Goal: Transaction & Acquisition: Register for event/course

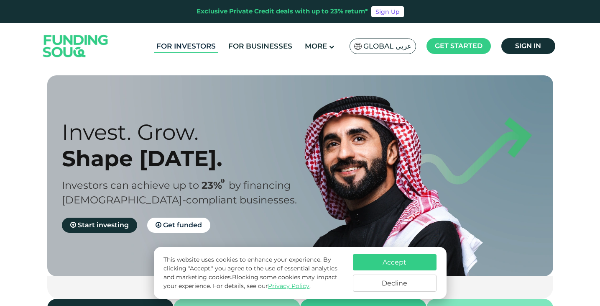
click at [199, 46] on link "For Investors" at bounding box center [186, 46] width 64 height 14
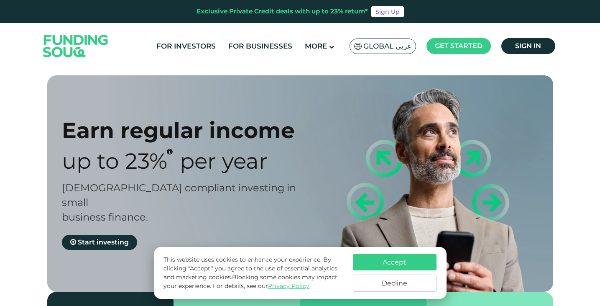
click at [409, 260] on button "Accept" at bounding box center [395, 262] width 84 height 16
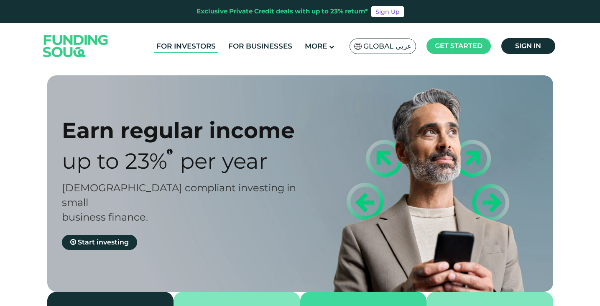
click at [213, 45] on link "For Investors" at bounding box center [186, 46] width 64 height 14
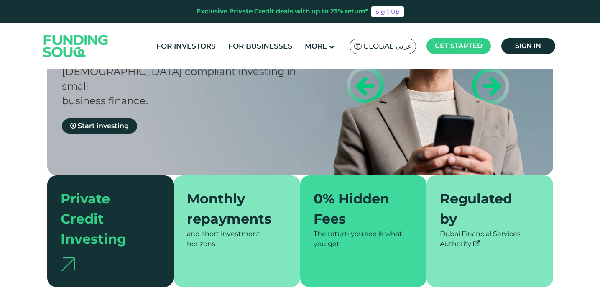
scroll to position [126, 0]
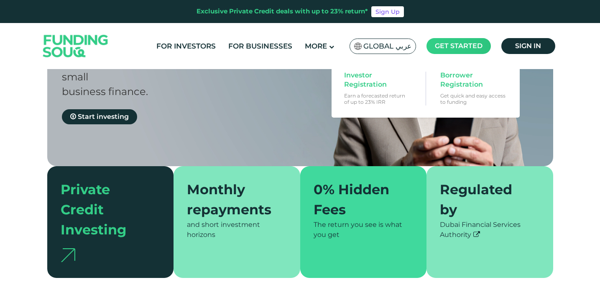
click at [466, 48] on span "Get started" at bounding box center [459, 46] width 48 height 8
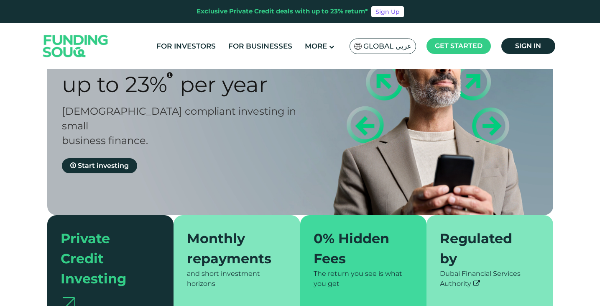
scroll to position [42, 0]
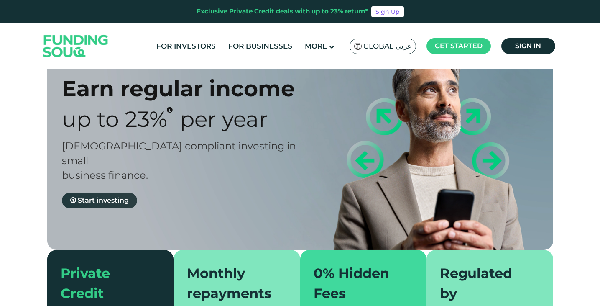
click at [84, 196] on span "Start investing" at bounding box center [103, 200] width 51 height 8
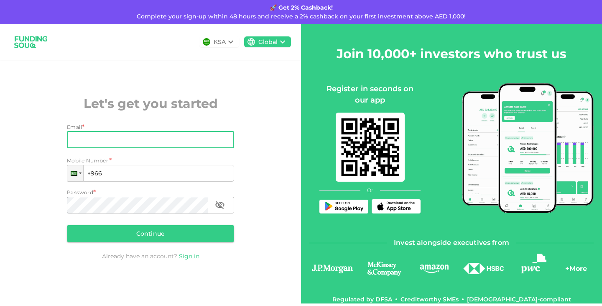
click at [120, 135] on input "Email" at bounding box center [146, 139] width 158 height 17
type input "[EMAIL_ADDRESS][DOMAIN_NAME]"
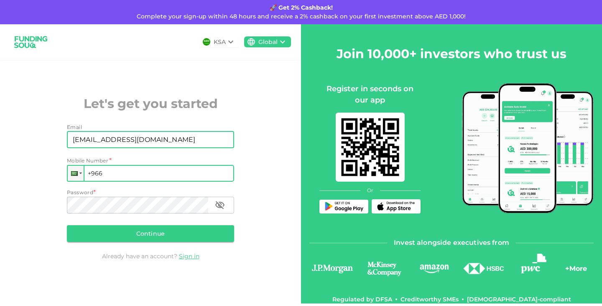
click at [115, 174] on input "+966" at bounding box center [150, 173] width 167 height 17
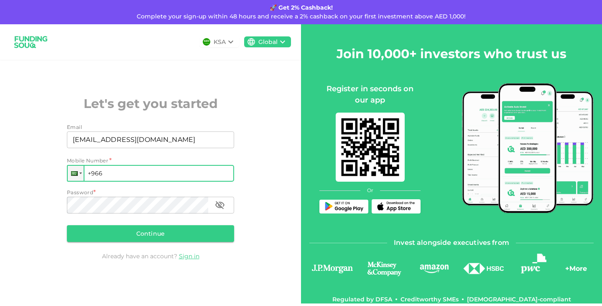
click at [84, 176] on div at bounding box center [76, 173] width 18 height 17
click at [82, 172] on div at bounding box center [76, 173] width 16 height 15
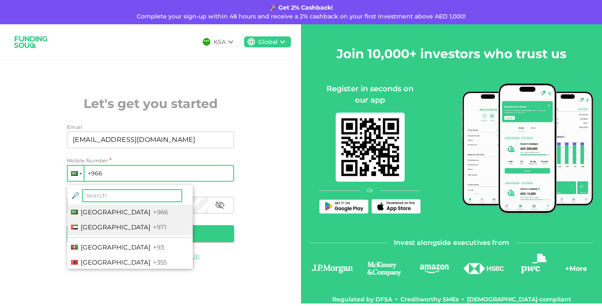
click at [100, 230] on span "United Arab Emirates" at bounding box center [116, 227] width 70 height 8
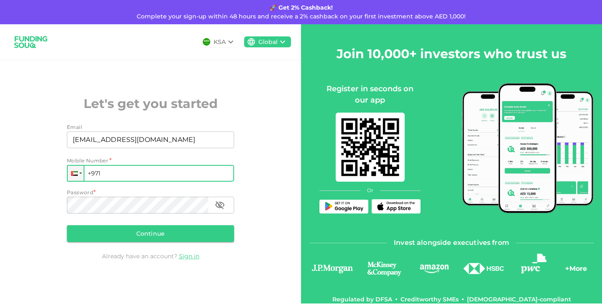
click at [117, 174] on input "+971" at bounding box center [150, 173] width 167 height 17
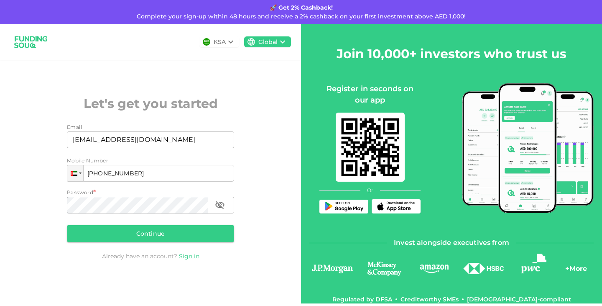
type input "+971 523 497 675"
